Goal: Find specific page/section: Find specific page/section

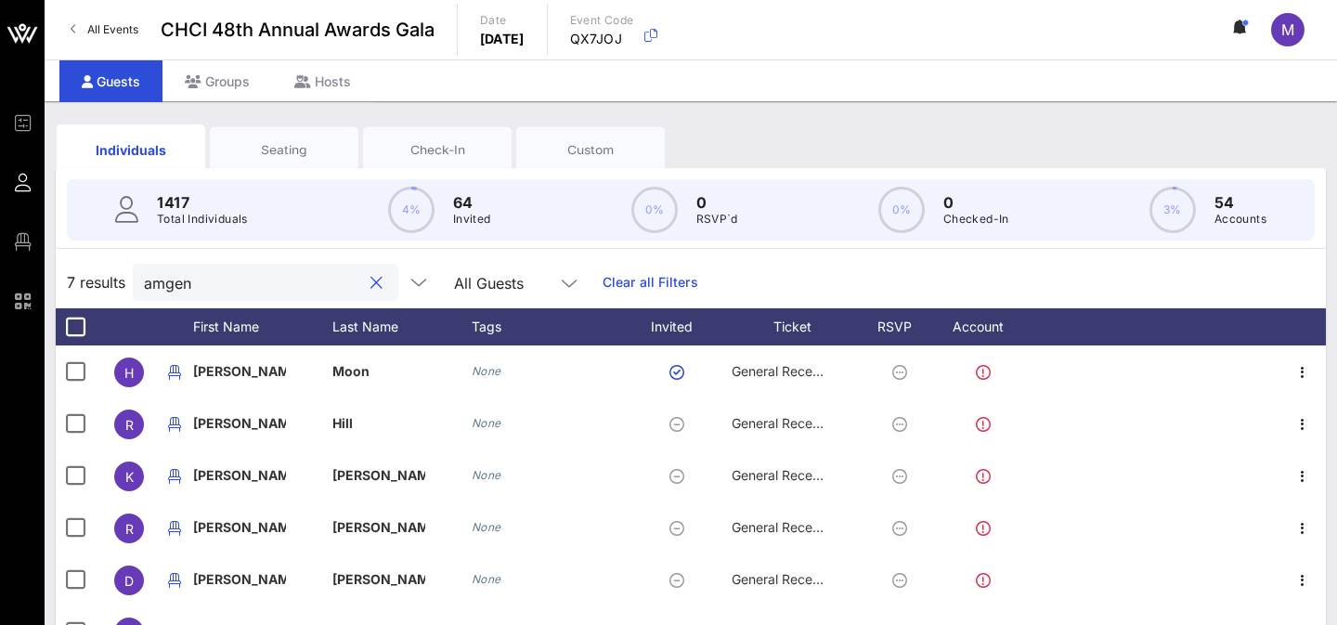
click at [241, 270] on input "amgen" at bounding box center [252, 282] width 217 height 24
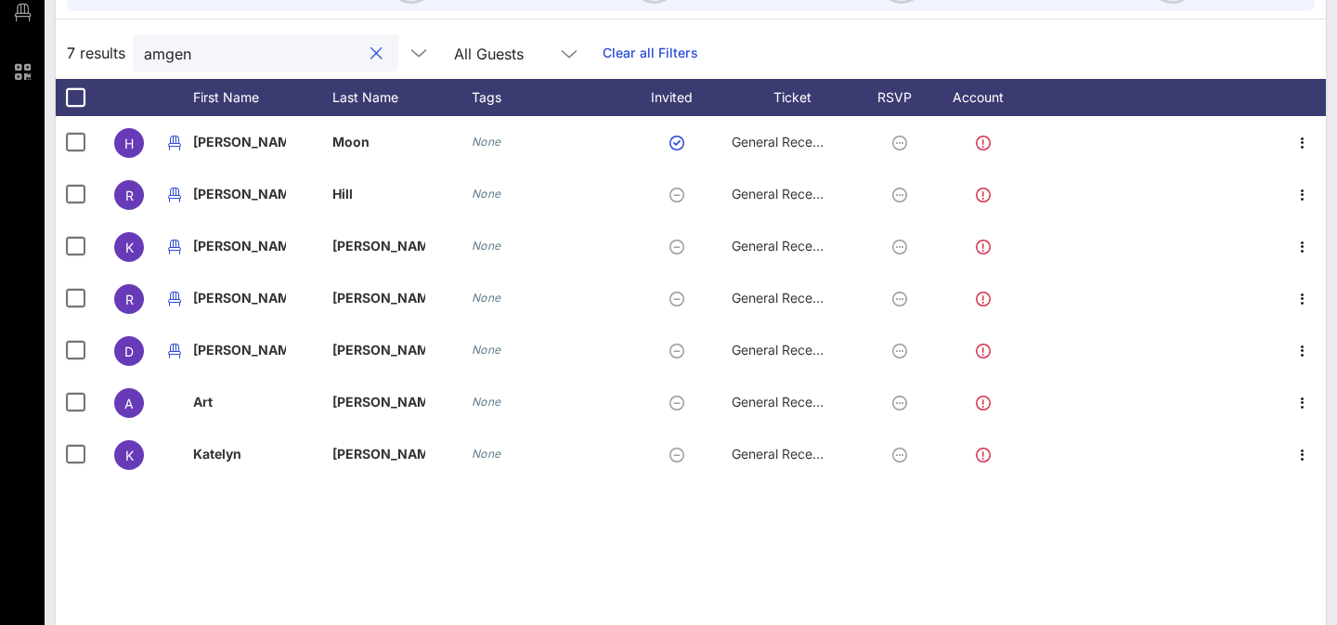
click at [241, 53] on input "amgen" at bounding box center [252, 53] width 217 height 24
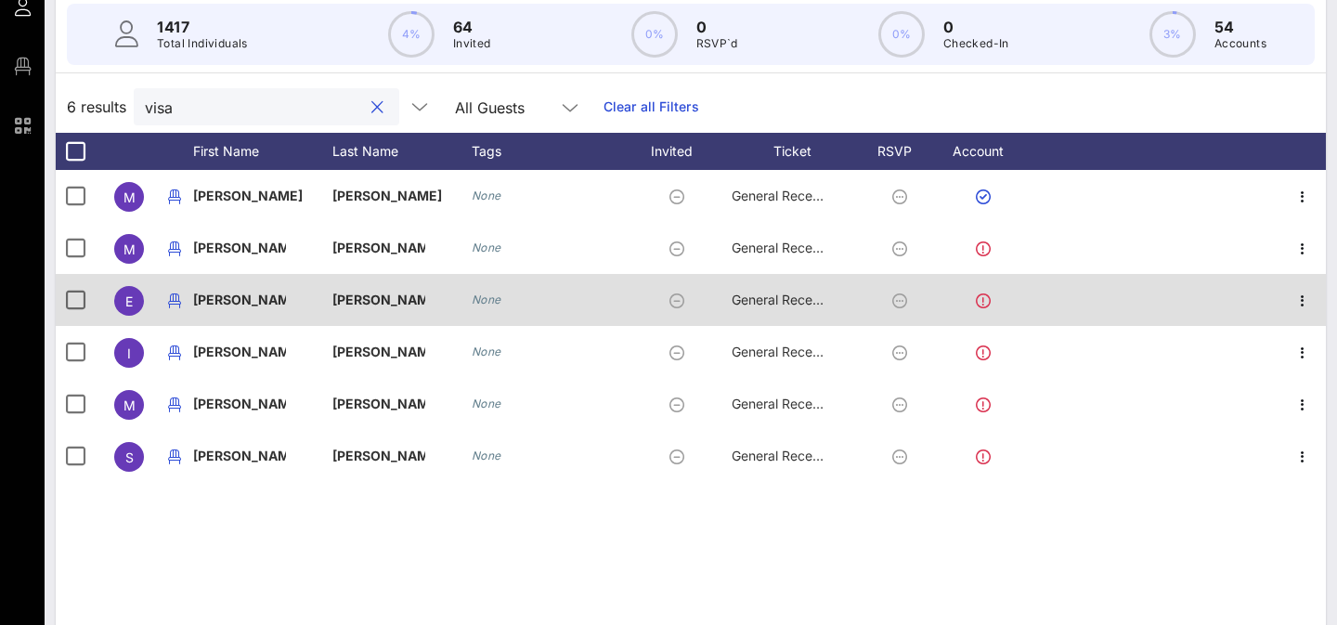
scroll to position [176, 0]
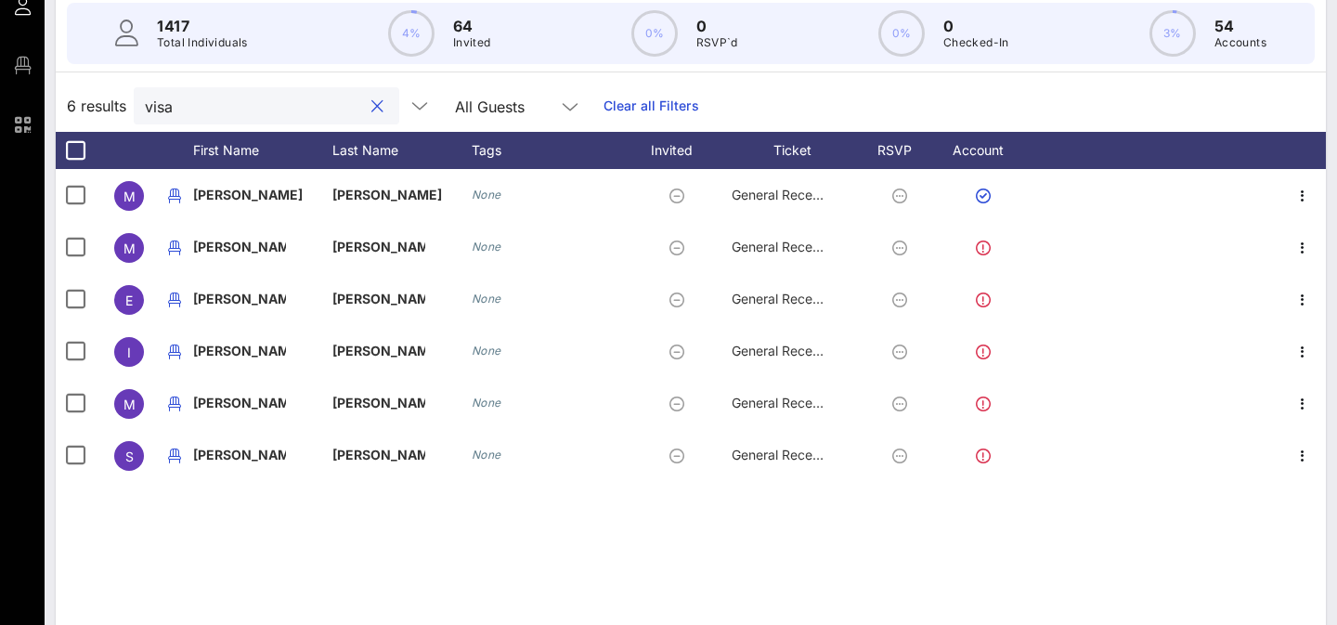
type input "visa"
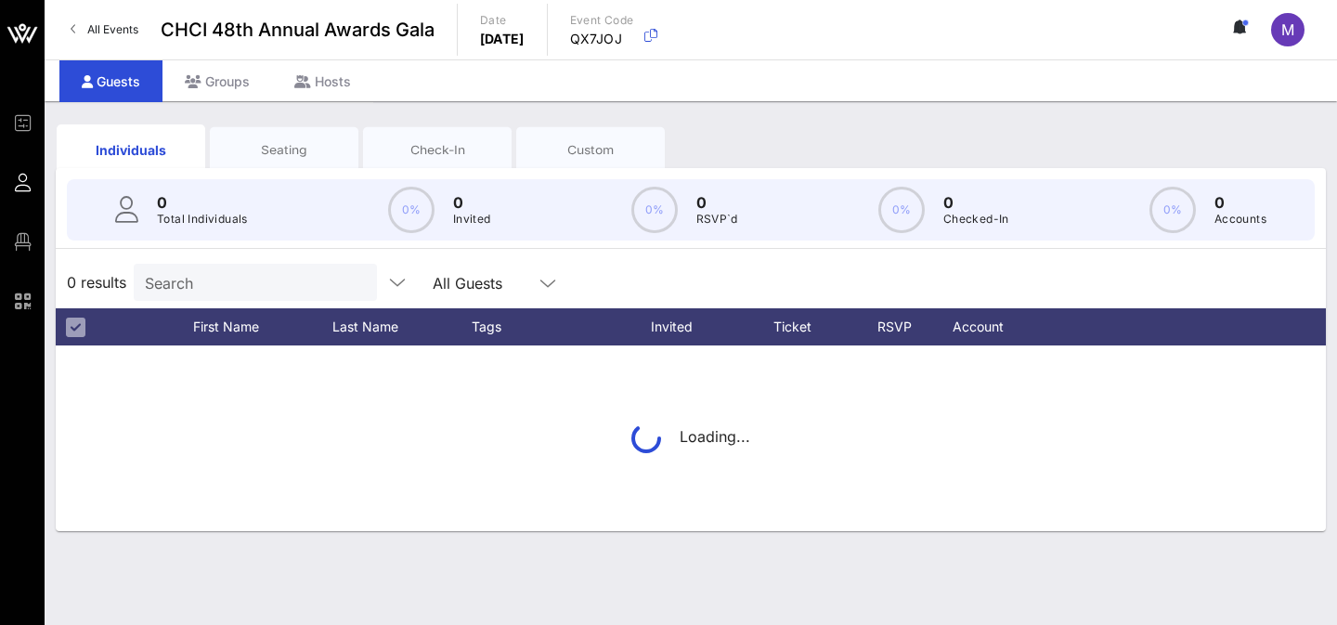
click at [250, 285] on input "Search" at bounding box center [253, 282] width 217 height 24
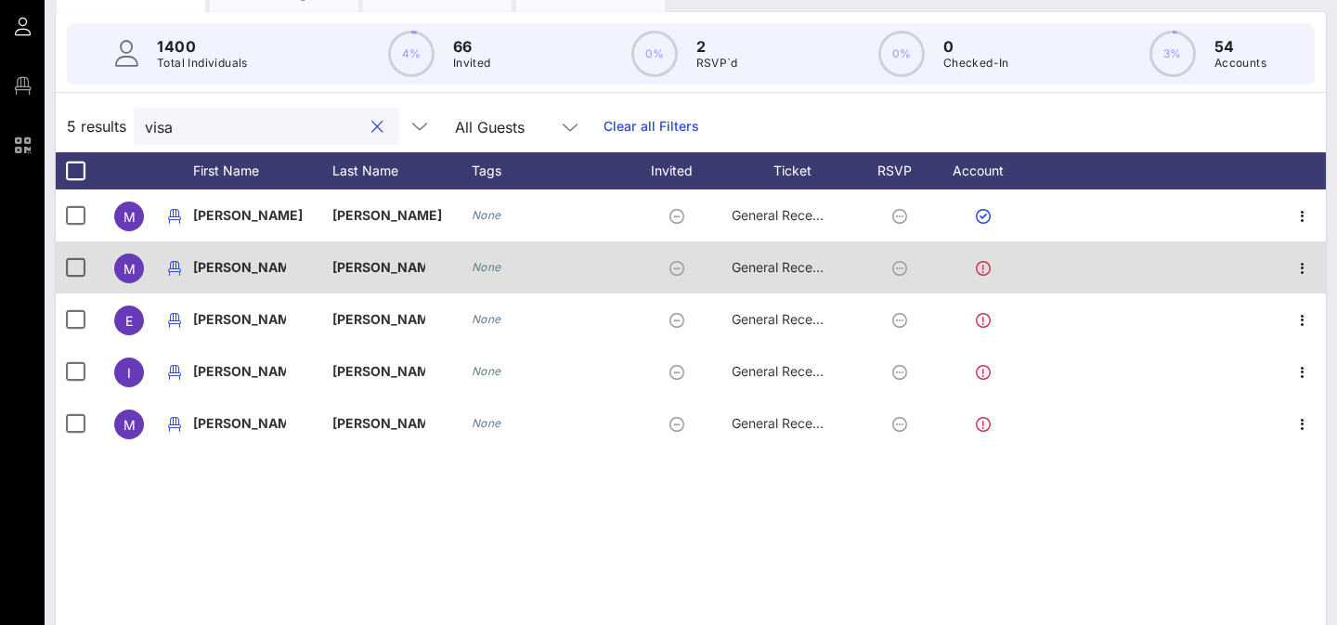
scroll to position [161, 0]
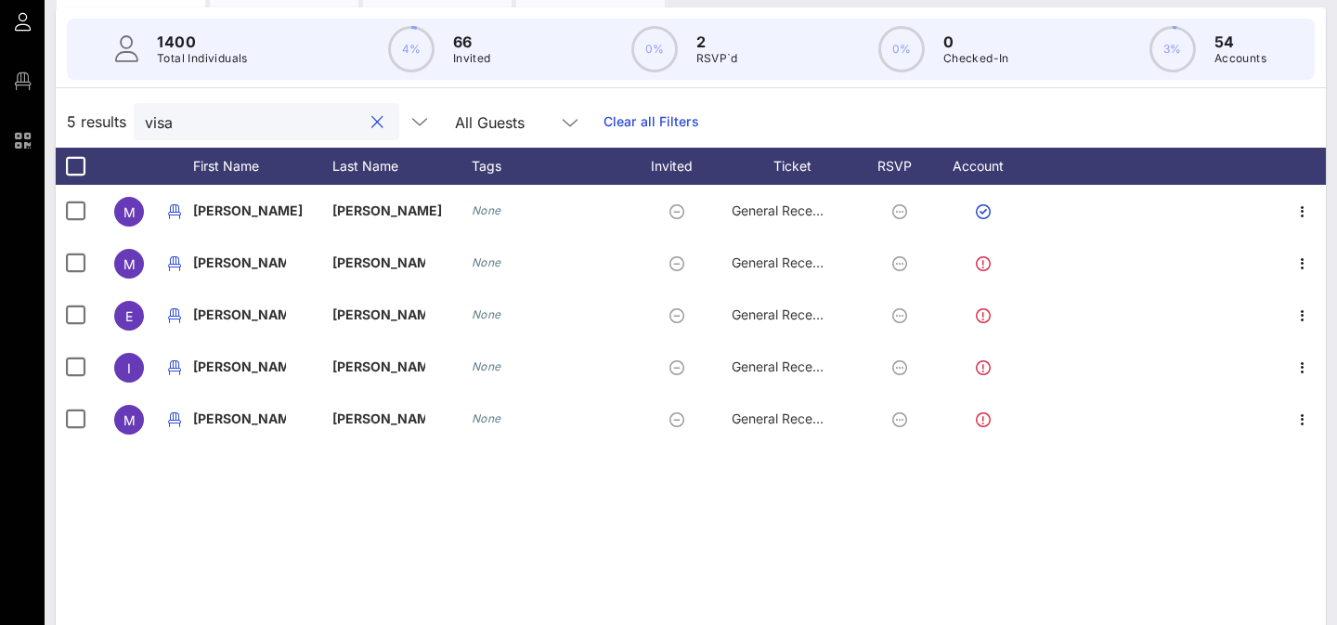
type input "visa"
click at [372, 123] on button "clear icon" at bounding box center [378, 122] width 12 height 19
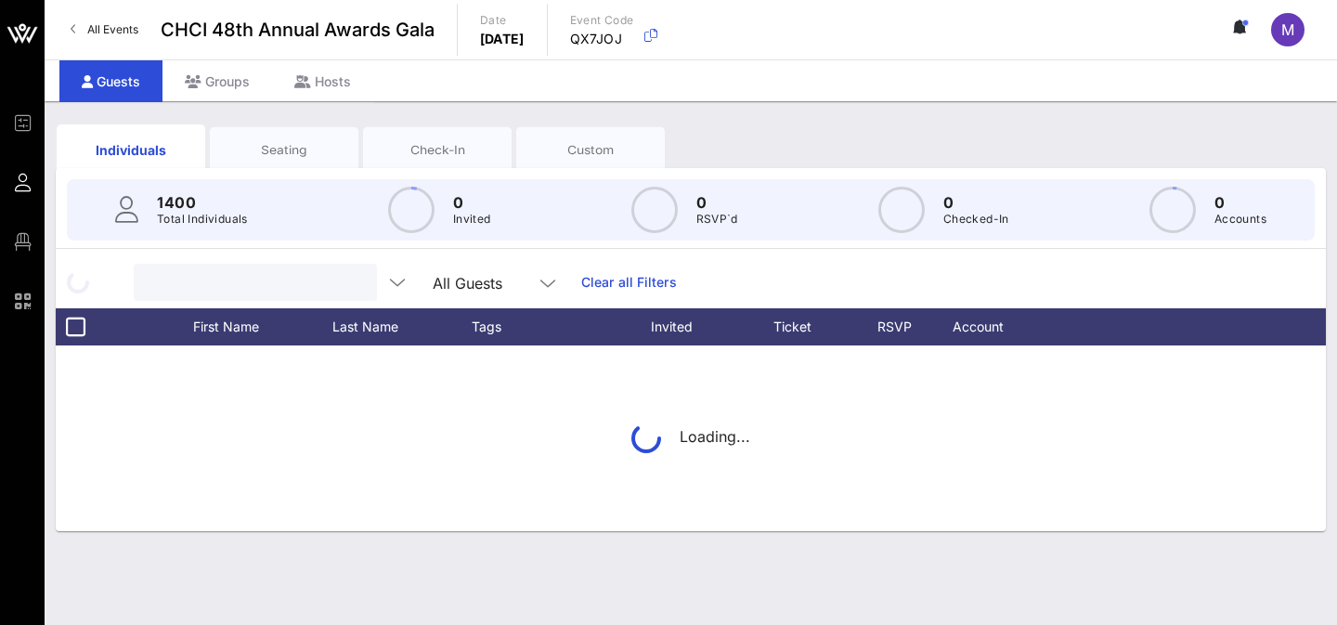
scroll to position [0, 0]
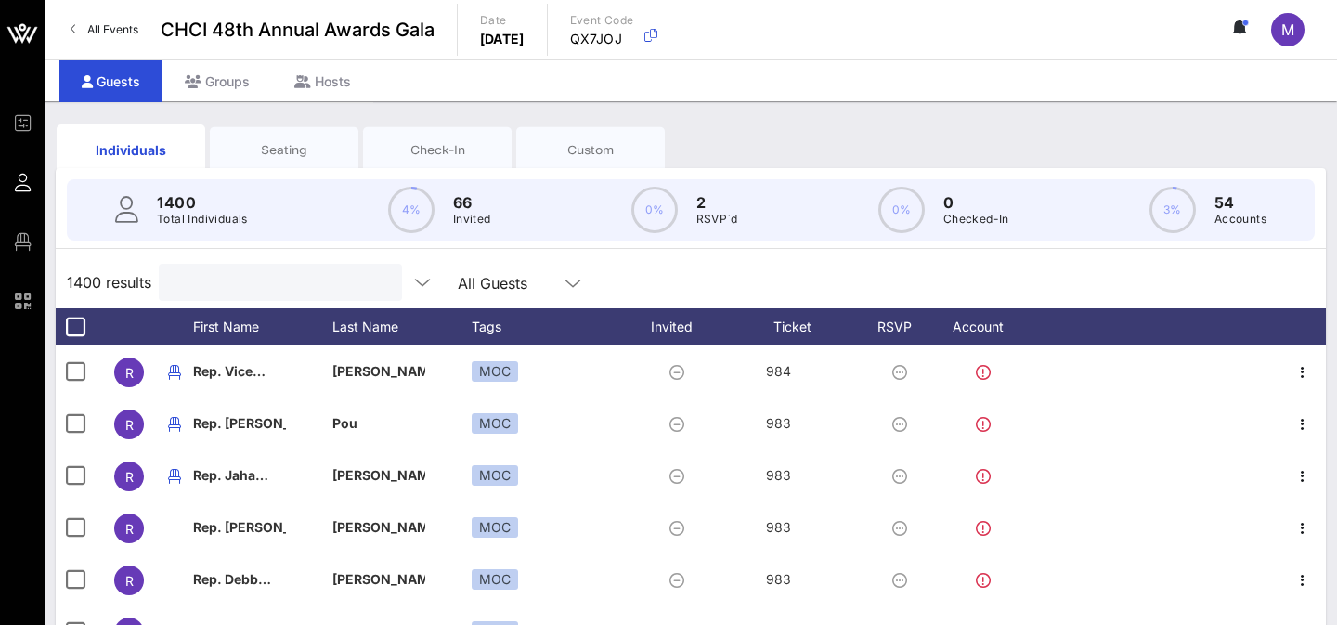
click at [241, 287] on input "text" at bounding box center [278, 282] width 217 height 24
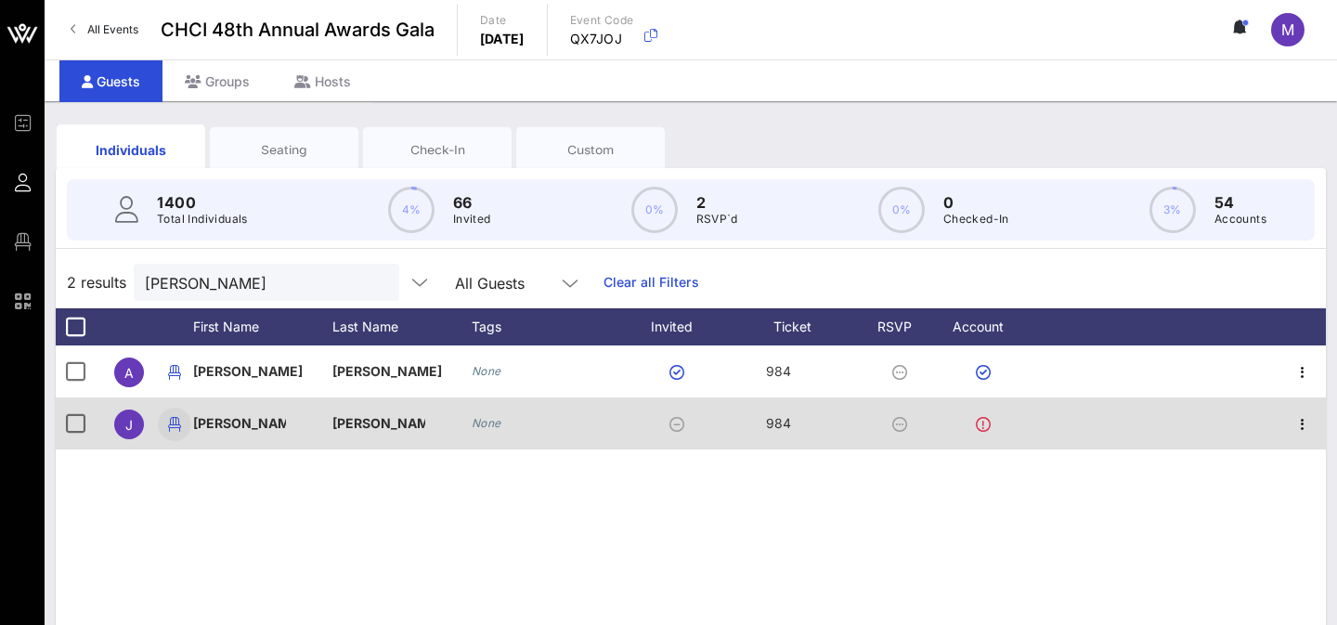
drag, startPoint x: 390, startPoint y: 424, endPoint x: 169, endPoint y: 423, distance: 221.1
click at [169, 423] on div "[PERSON_NAME] None 984" at bounding box center [691, 424] width 1271 height 52
copy div "[PERSON_NAME]"
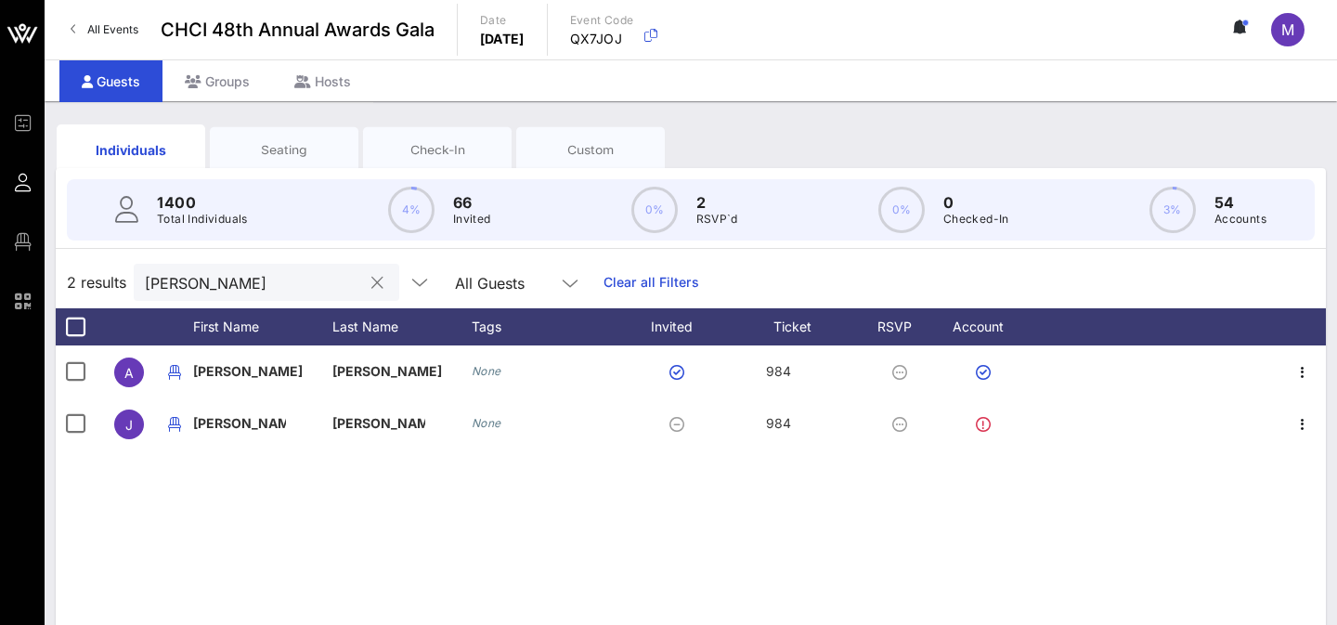
click at [304, 286] on input "[PERSON_NAME]" at bounding box center [253, 282] width 217 height 24
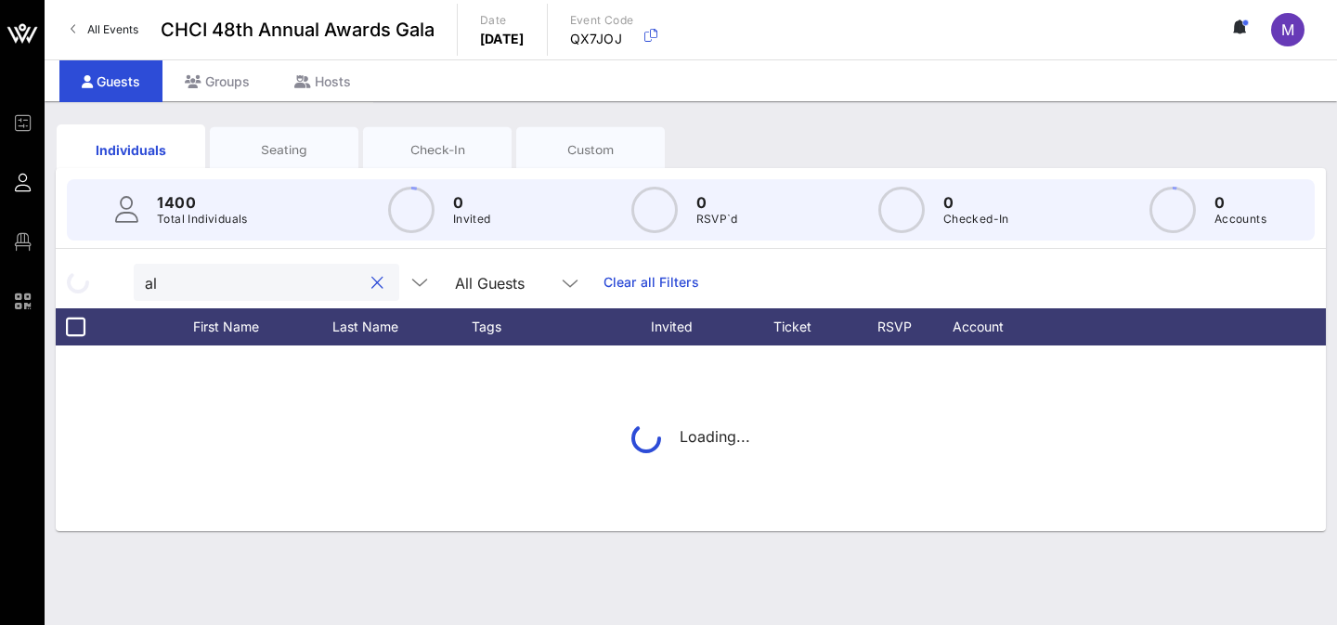
type input "a"
